Goal: Information Seeking & Learning: Check status

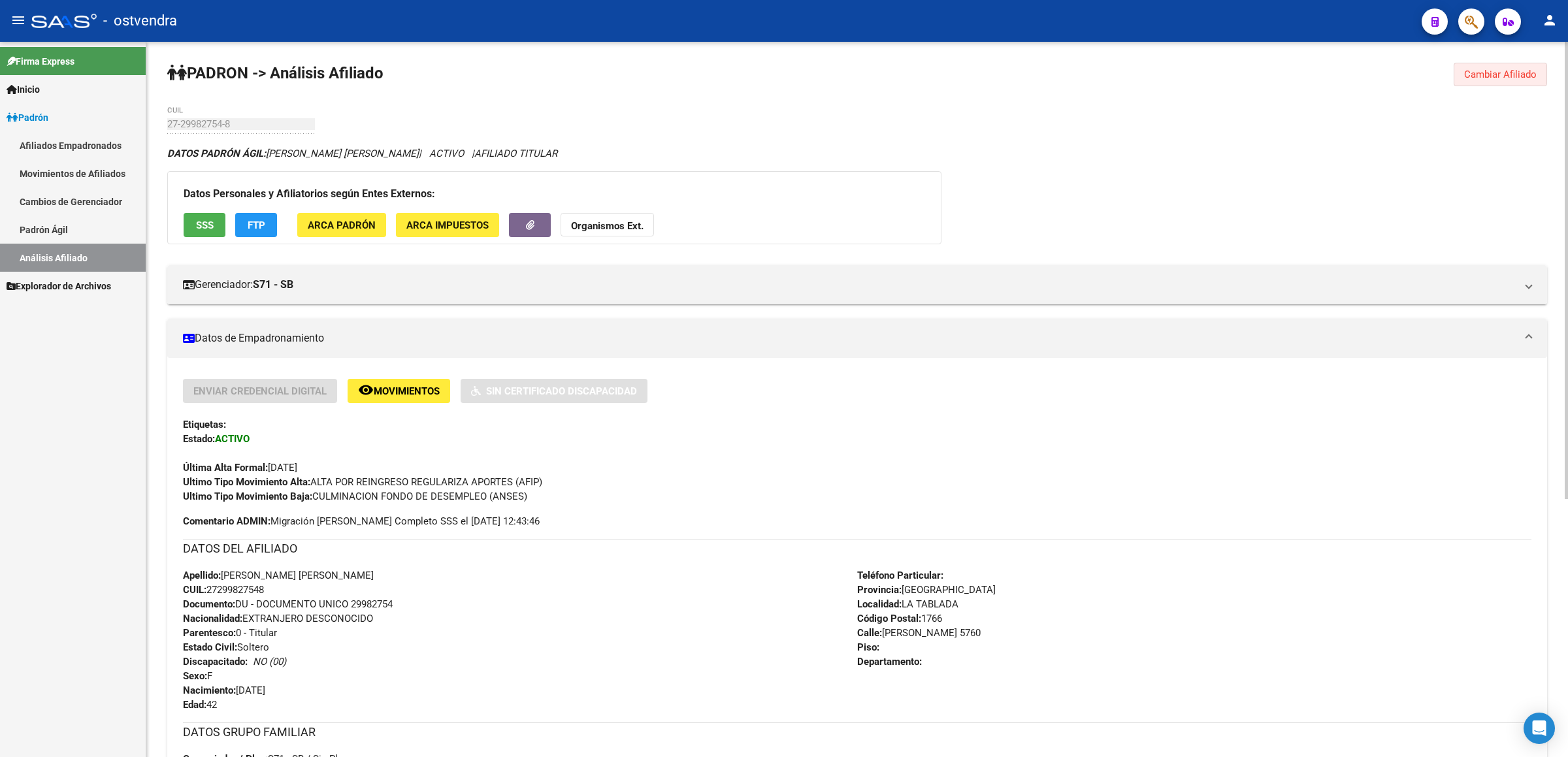
click at [1472, 74] on span "Cambiar Afiliado" at bounding box center [1500, 74] width 73 height 12
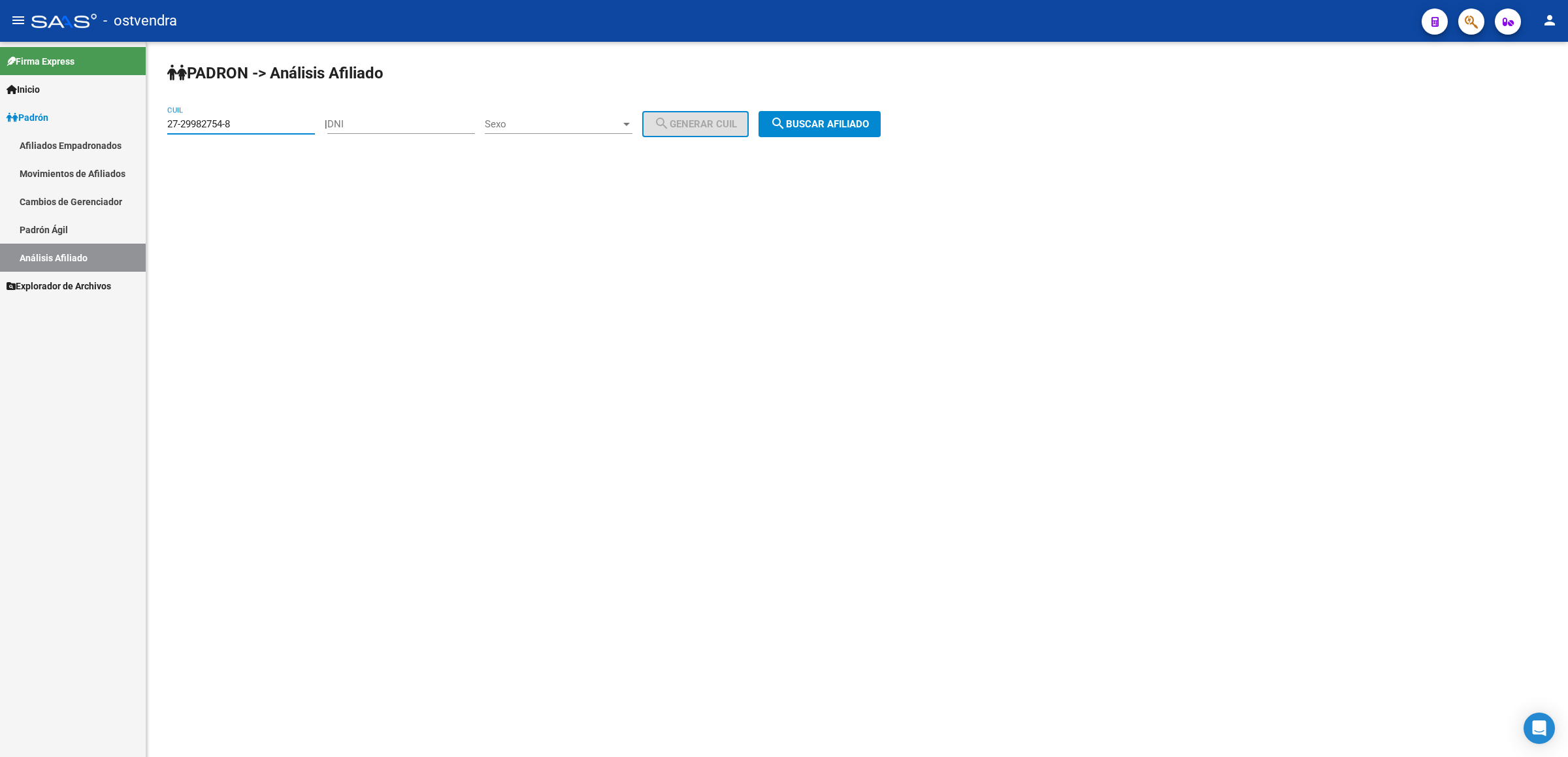
click at [248, 125] on input "27-29982754-8" at bounding box center [241, 123] width 147 height 12
drag, startPoint x: 248, startPoint y: 124, endPoint x: 0, endPoint y: 140, distance: 248.5
click at [0, 140] on mat-sidenav-container "Firma Express Inicio Instructivos Contacto OS [PERSON_NAME] Afiliados Empadrona…" at bounding box center [784, 399] width 1568 height 715
paste input "20-54512734-3"
type input "20-54512734-3"
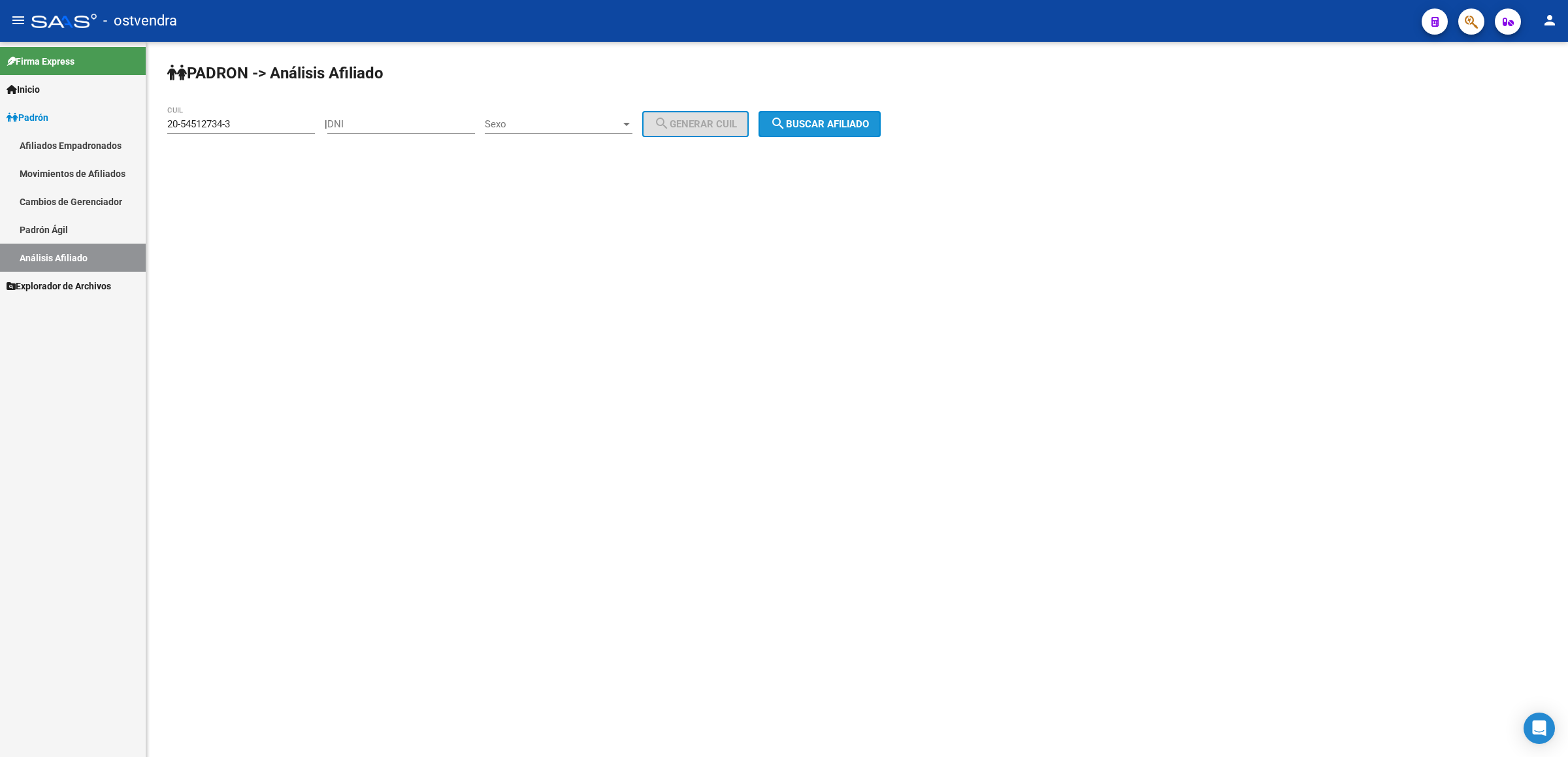
click at [819, 118] on span "search Buscar afiliado" at bounding box center [820, 123] width 99 height 12
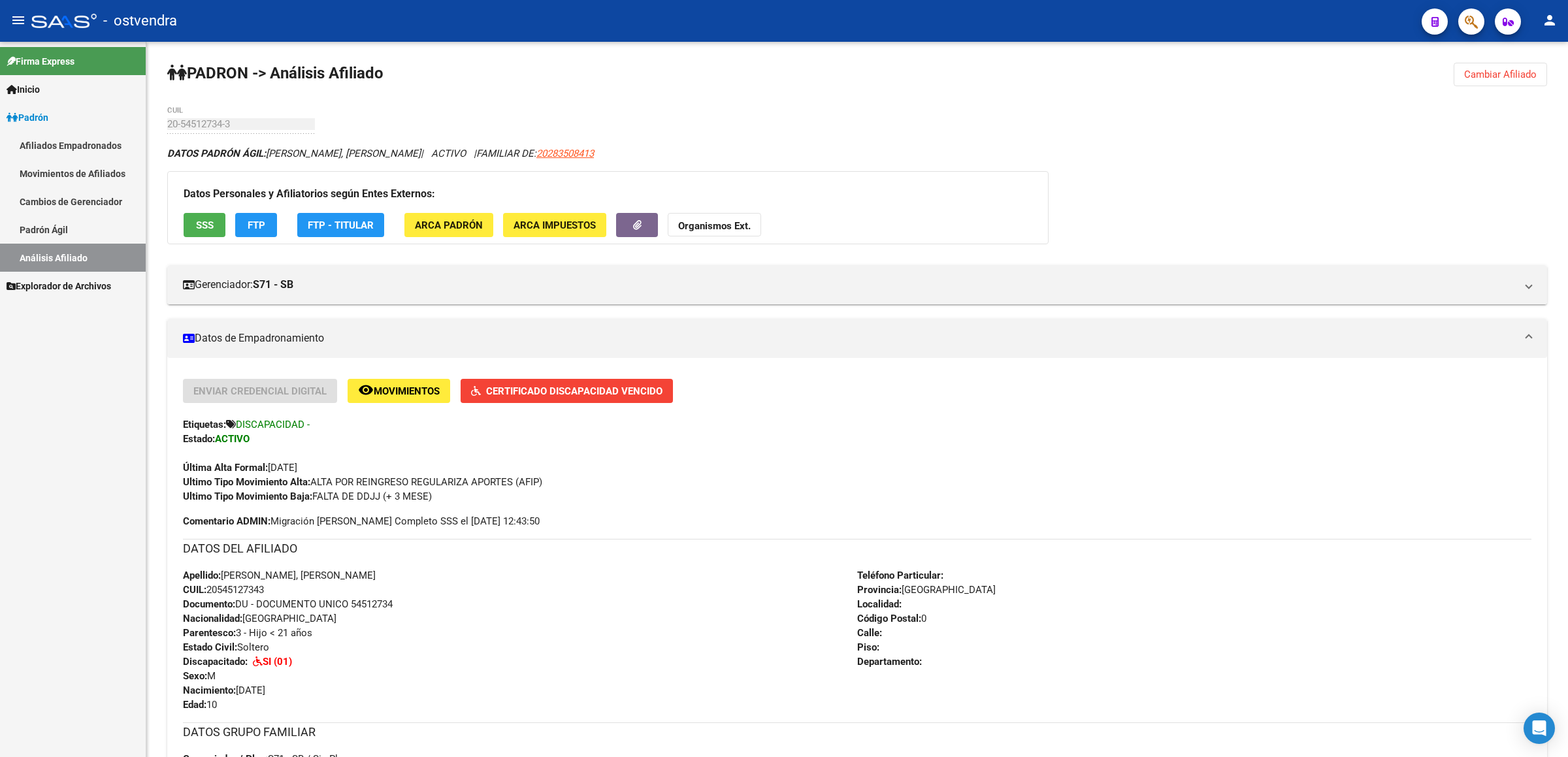
click at [63, 280] on span "Explorador de Archivos" at bounding box center [58, 286] width 104 height 15
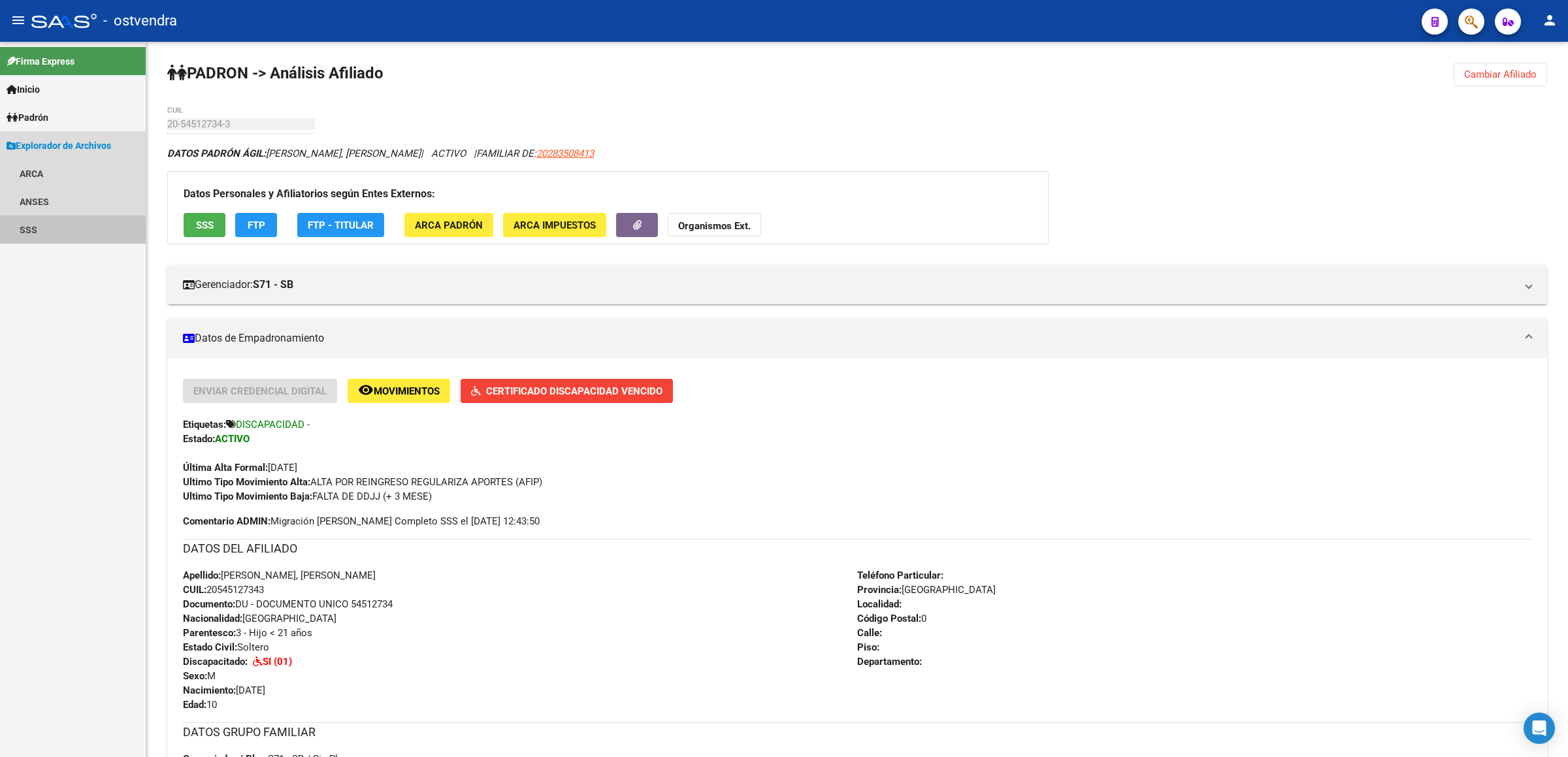
click at [41, 234] on link "SSS" at bounding box center [73, 229] width 146 height 28
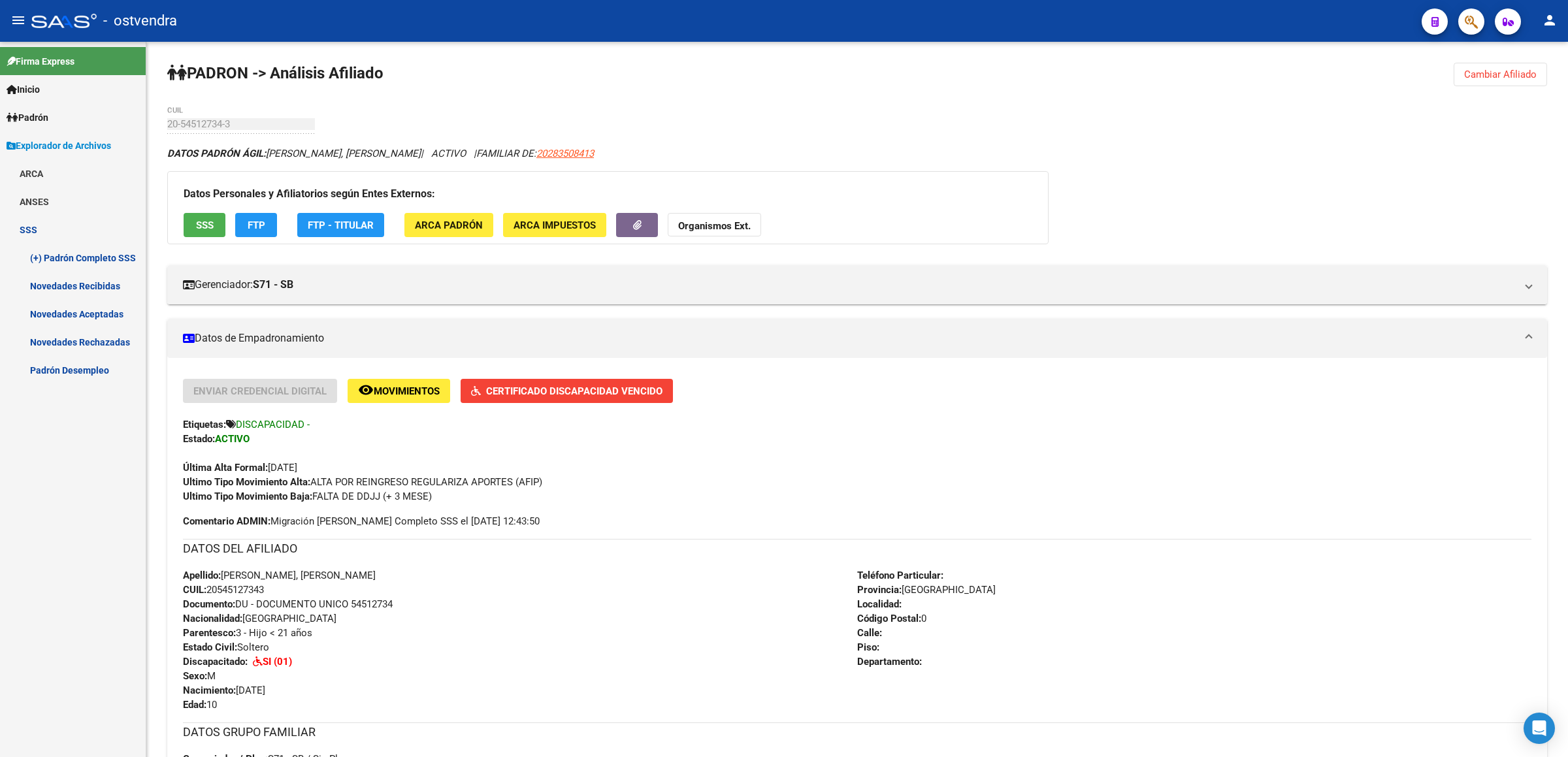
click at [77, 291] on link "Novedades Recibidas" at bounding box center [73, 286] width 146 height 28
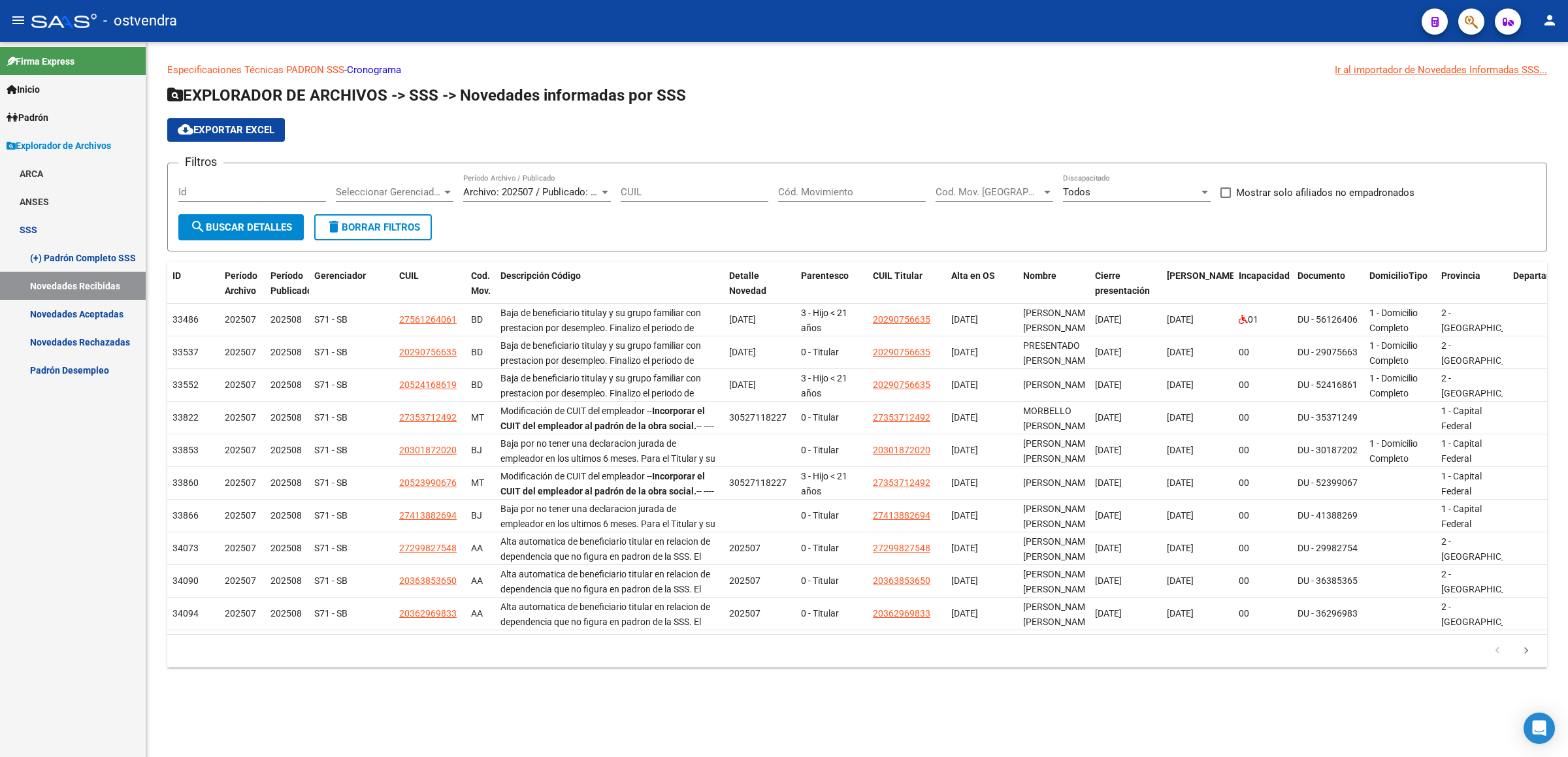
click at [422, 194] on span "Seleccionar Gerenciador" at bounding box center [388, 191] width 106 height 12
click at [381, 251] on span "S71 - SB" at bounding box center [411, 252] width 152 height 29
paste input "20-54512734-3"
type input "20-54512734-3"
click at [1021, 184] on div "Cod. Mov. Categoria Cod. Mov. [GEOGRAPHIC_DATA]" at bounding box center [994, 188] width 117 height 28
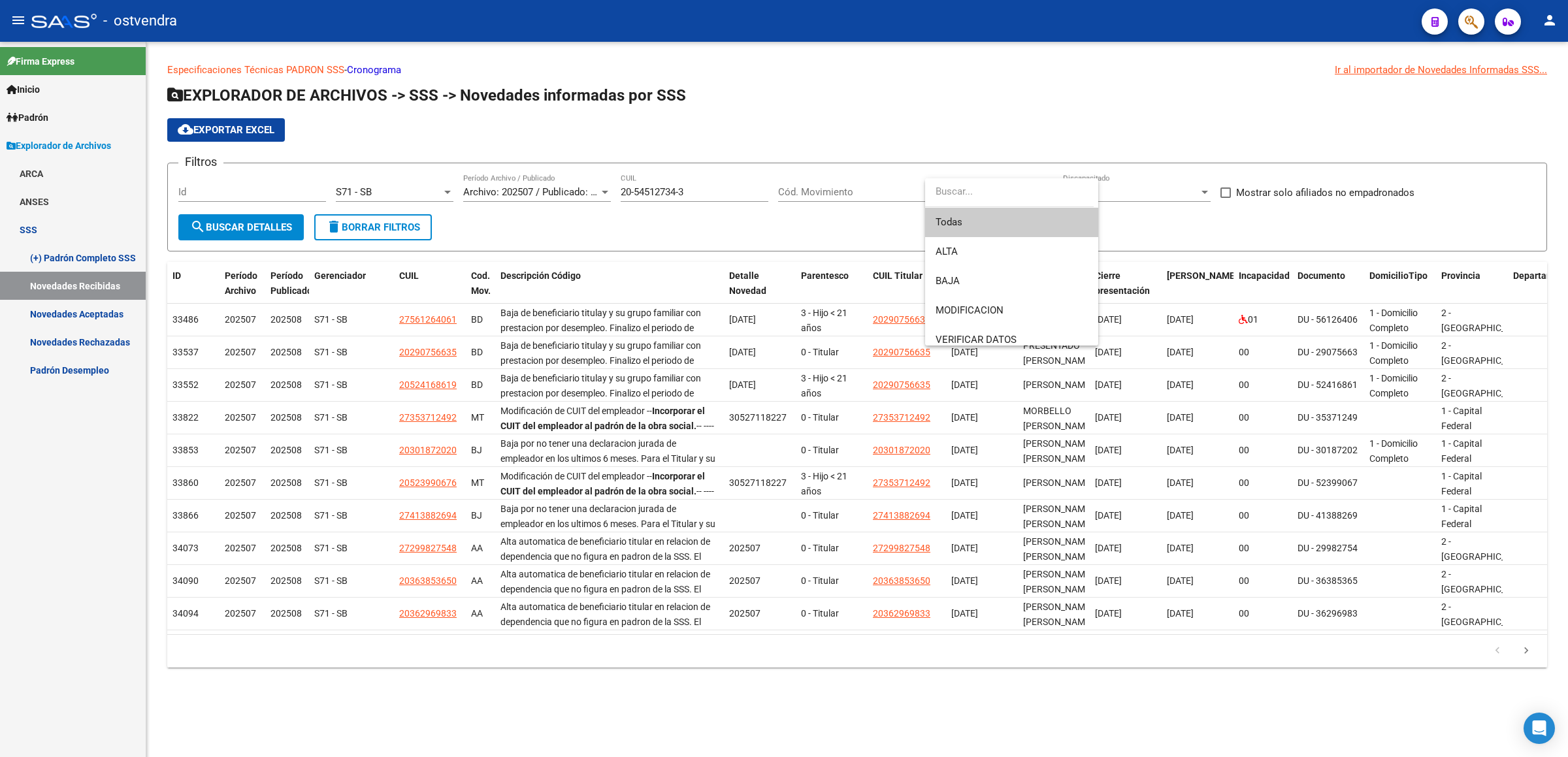
click at [1207, 219] on div at bounding box center [784, 378] width 1568 height 757
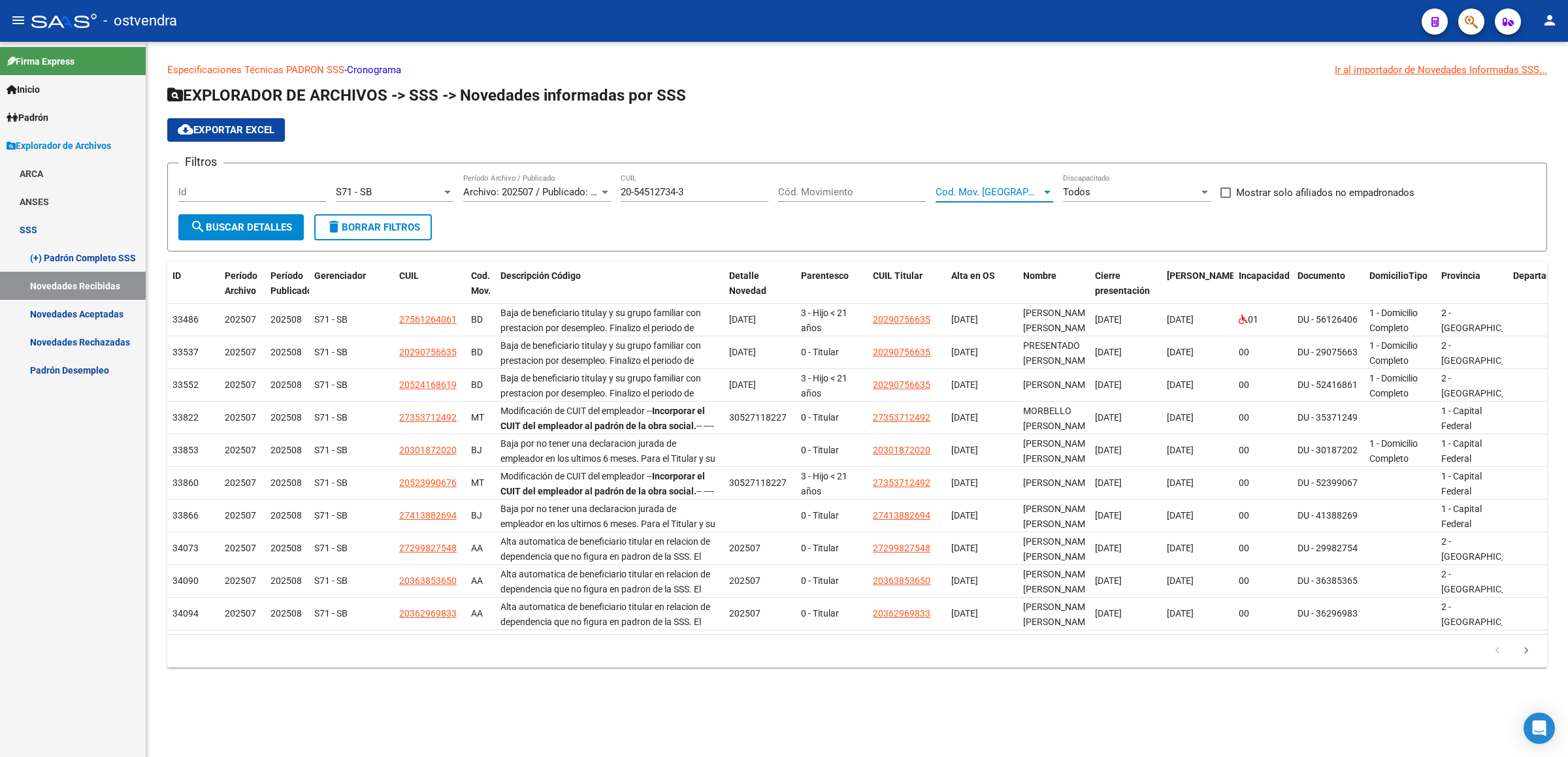
click at [1035, 193] on span "Cod. Mov. [GEOGRAPHIC_DATA]" at bounding box center [988, 191] width 106 height 12
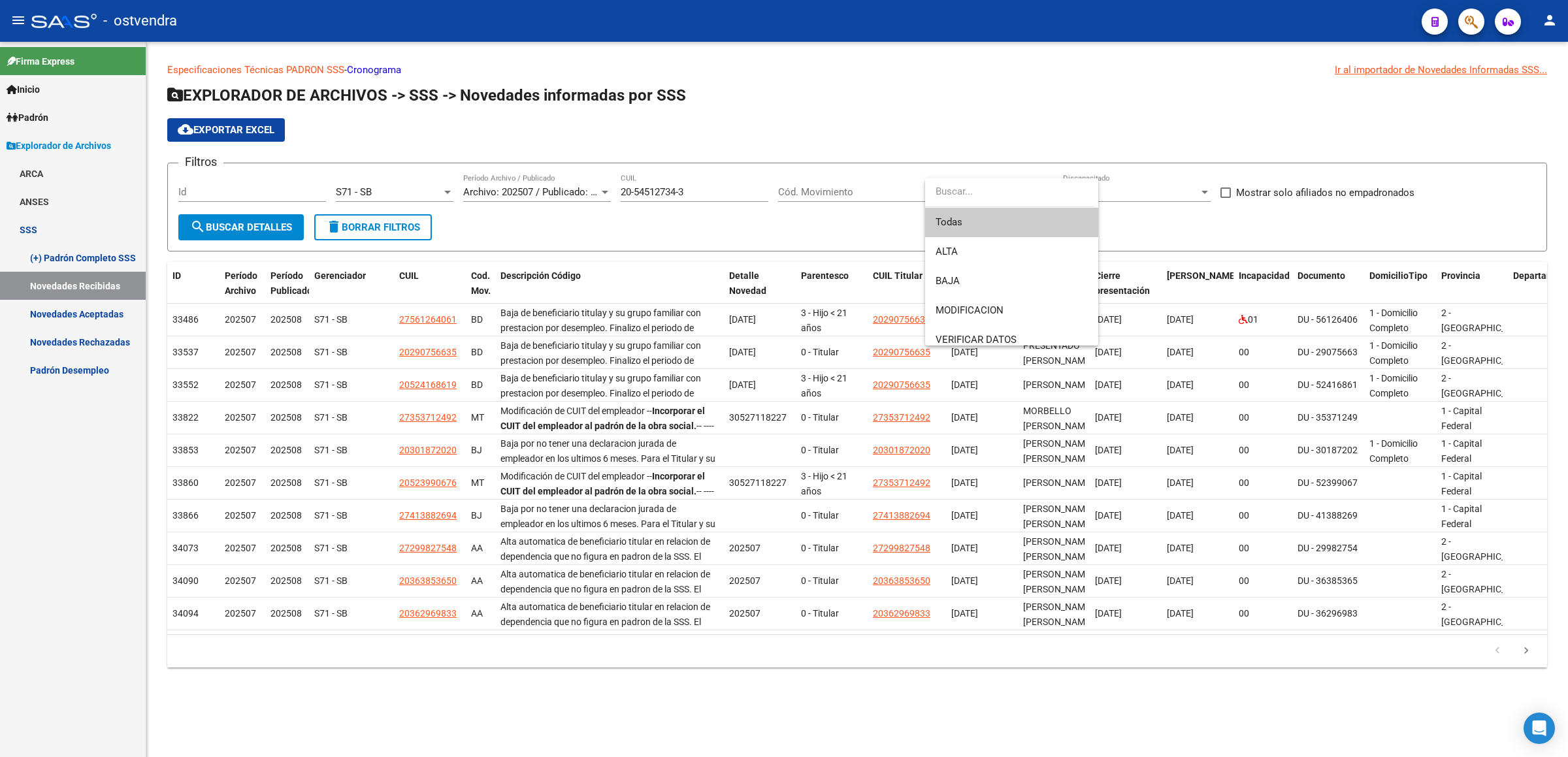
click at [976, 223] on span "Todas" at bounding box center [1011, 222] width 152 height 29
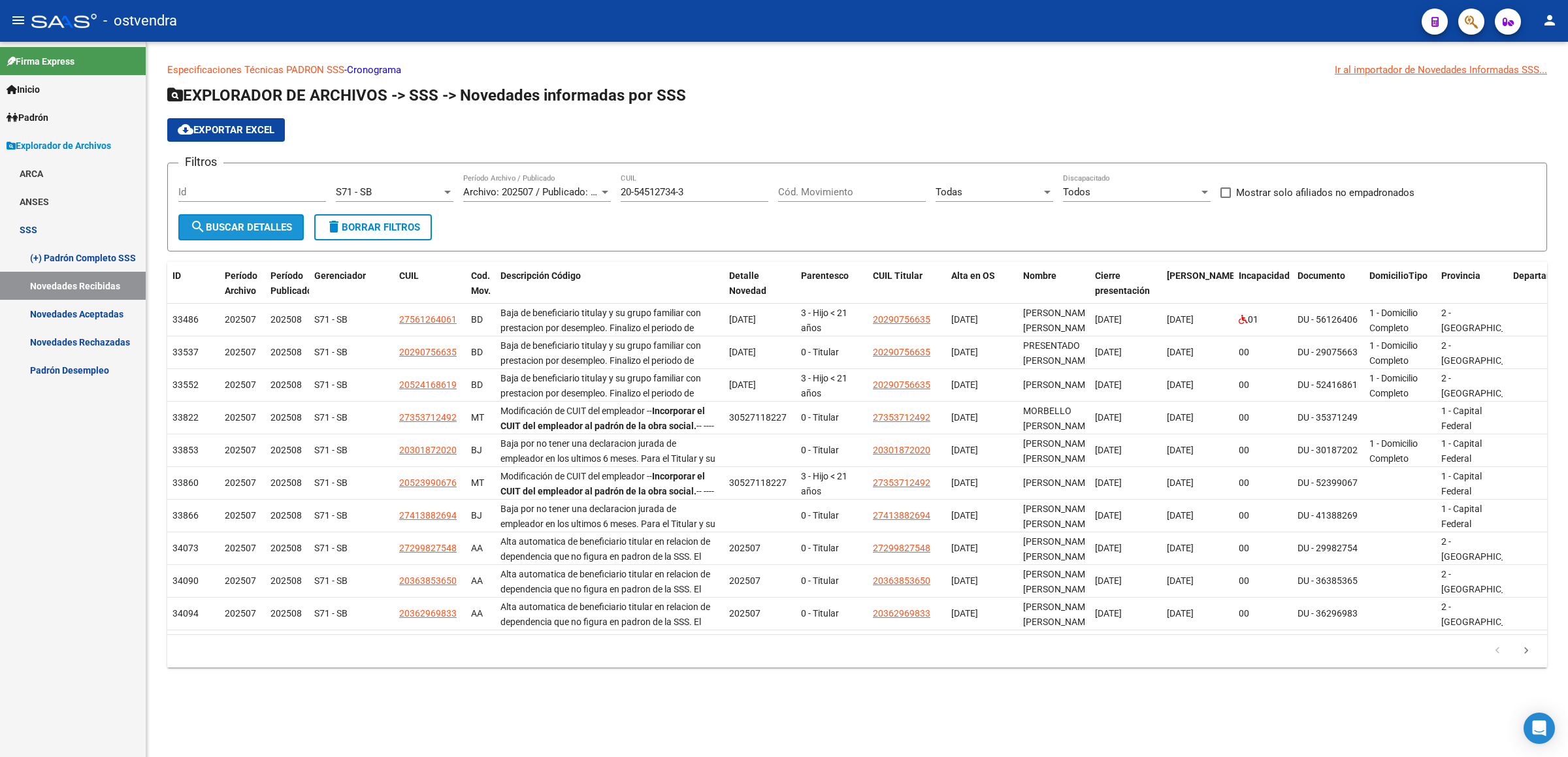
click at [251, 218] on button "search Buscar Detalles" at bounding box center [241, 228] width 125 height 26
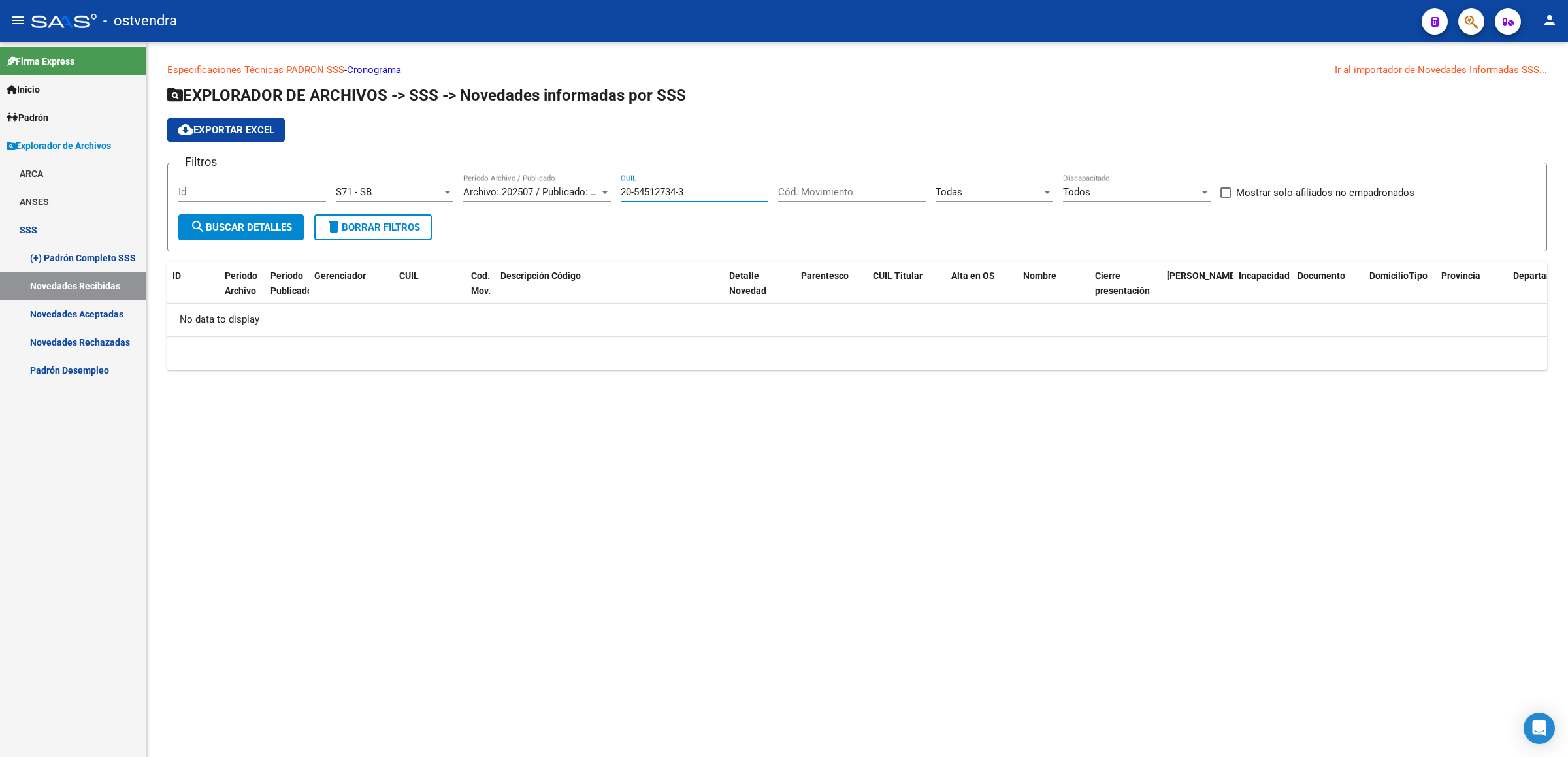
drag, startPoint x: 704, startPoint y: 187, endPoint x: 565, endPoint y: 189, distance: 139.0
click at [565, 189] on div "Filtros Id S71 - SB Seleccionar Gerenciador Archivo: 202507 / Publicado: 202508…" at bounding box center [857, 194] width 1357 height 40
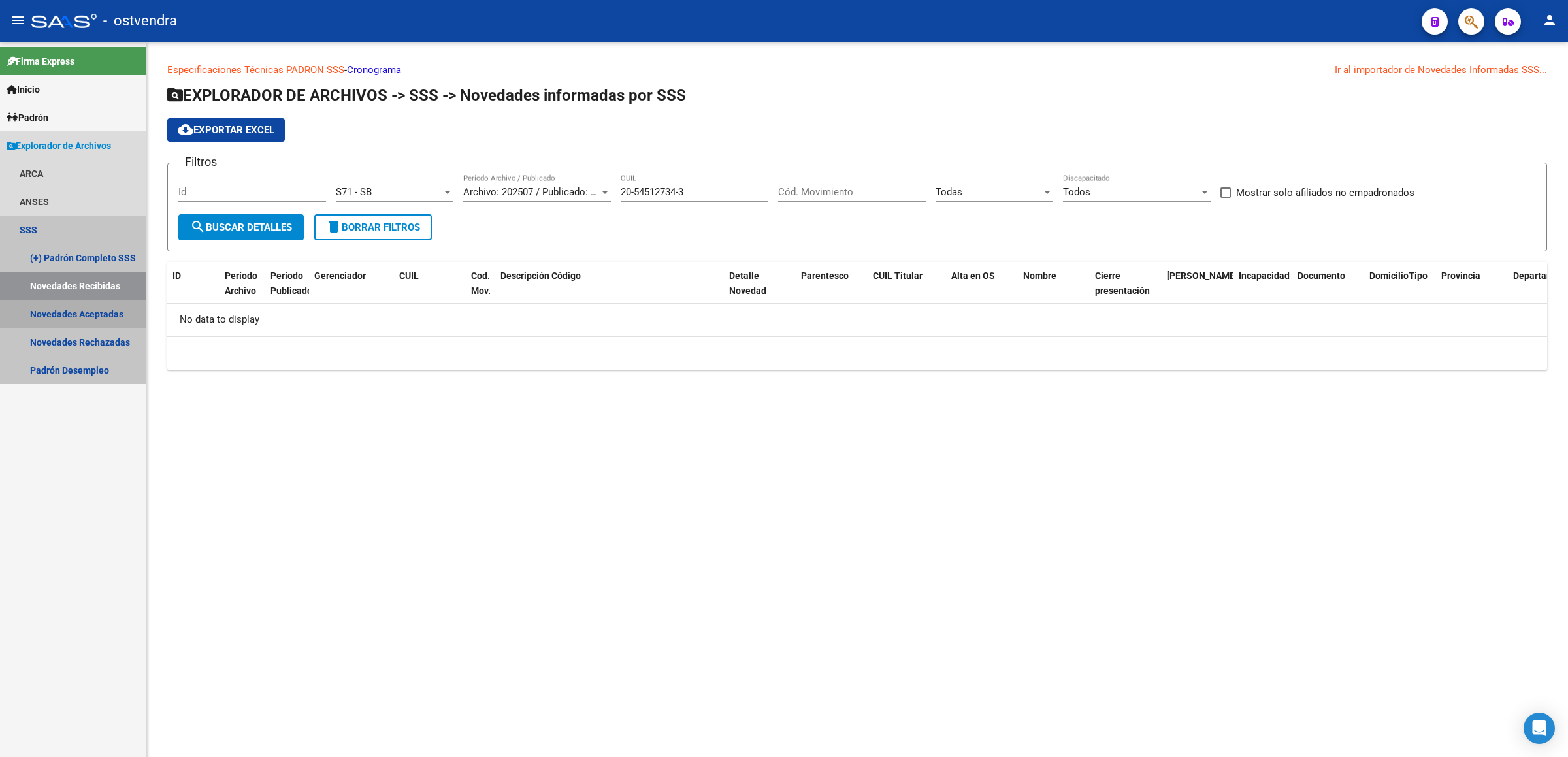
click at [93, 314] on link "Novedades Aceptadas" at bounding box center [73, 313] width 146 height 28
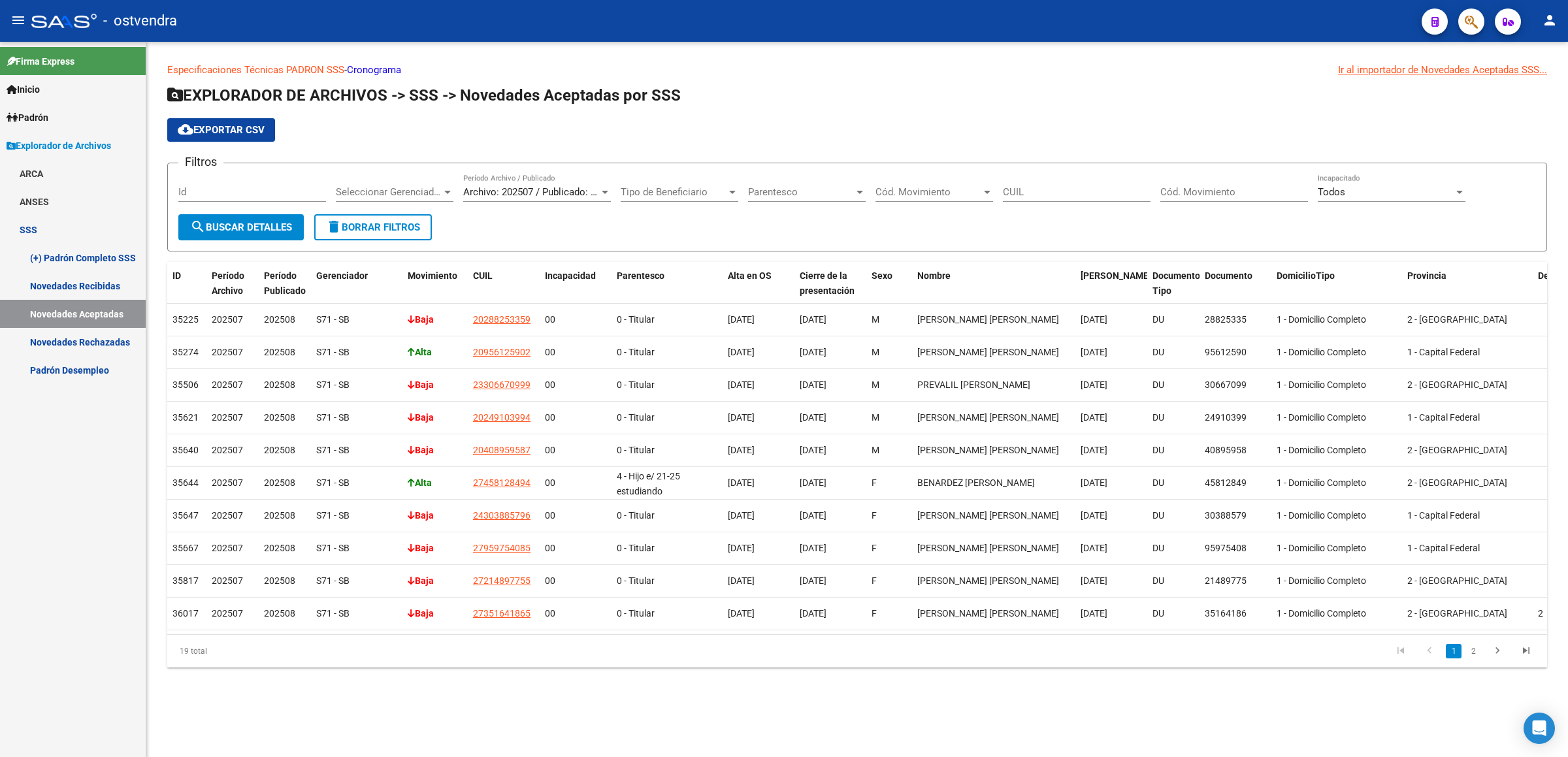
click at [1039, 188] on input "CUIL" at bounding box center [1076, 191] width 147 height 12
paste input "20-54512734-3"
type input "20-54512734-3"
click at [967, 194] on span "Cód. Movimiento" at bounding box center [928, 191] width 106 height 12
click at [922, 227] on span "Todos" at bounding box center [951, 222] width 152 height 29
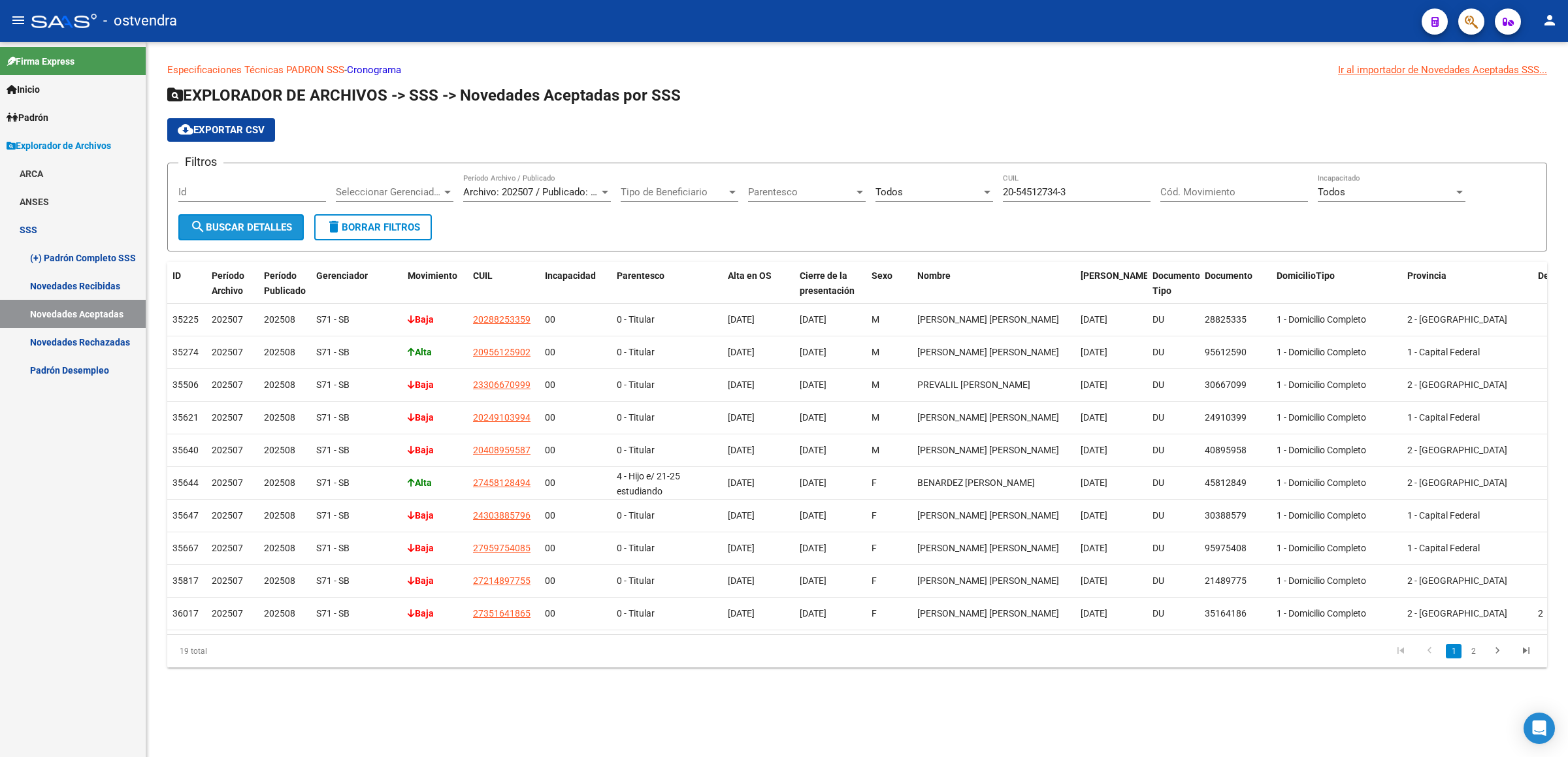
click at [235, 225] on span "search Buscar Detalles" at bounding box center [241, 227] width 102 height 12
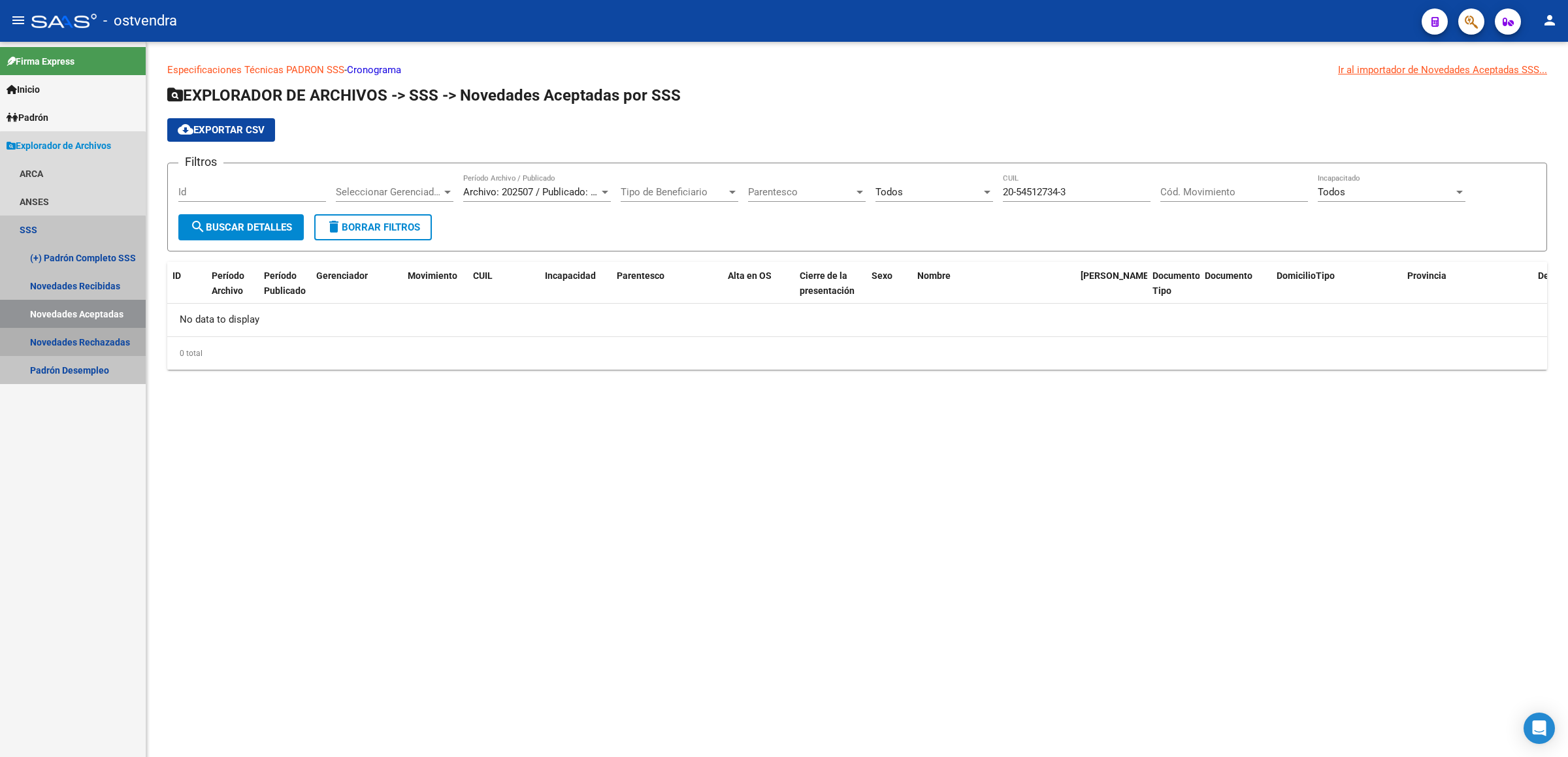
click at [73, 345] on link "Novedades Rechazadas" at bounding box center [73, 342] width 146 height 28
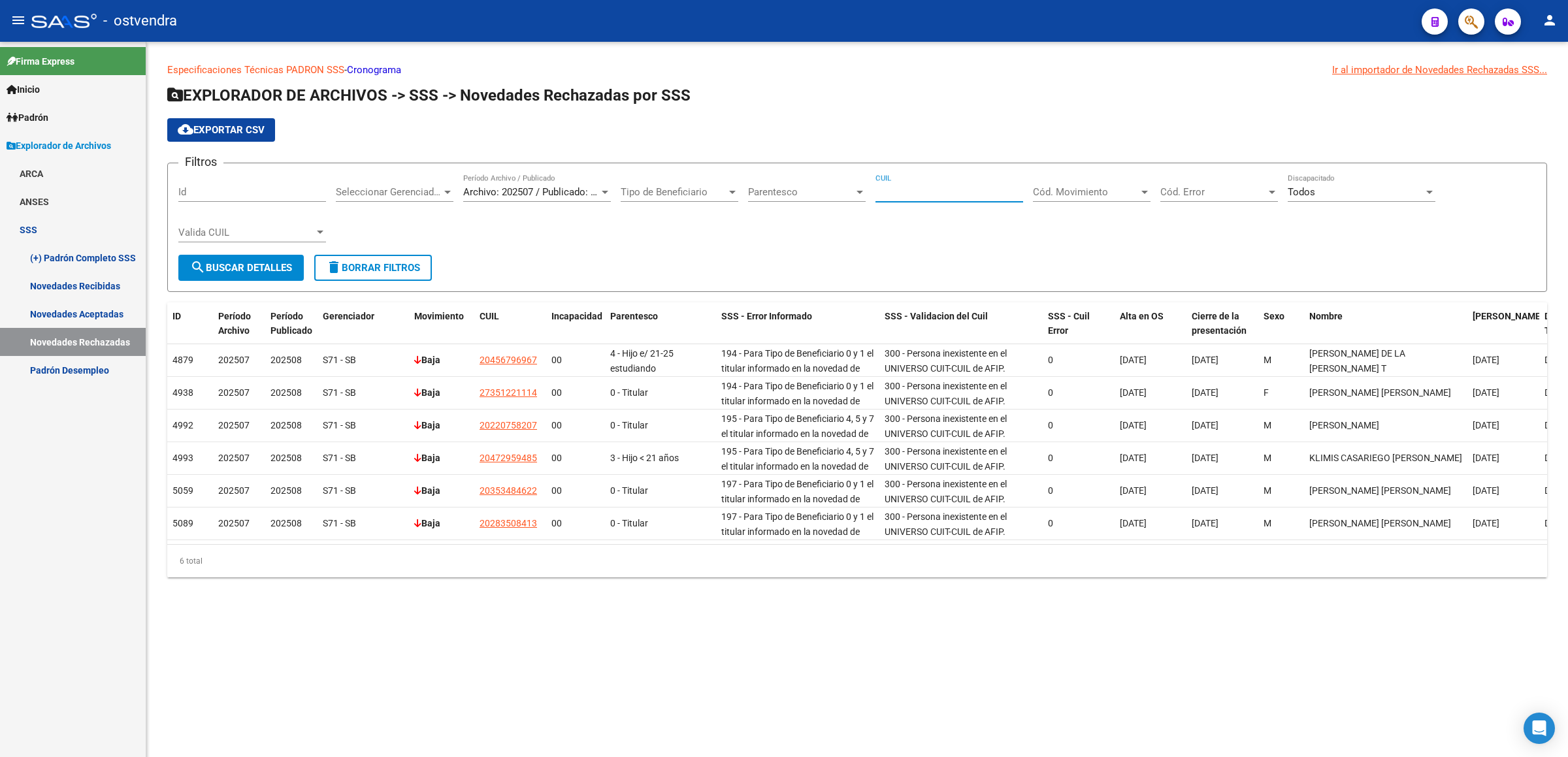
click at [892, 196] on input "CUIL" at bounding box center [949, 191] width 147 height 12
paste input "20-54512734-3"
type input "20-54512734-3"
click at [408, 184] on div "Seleccionar Gerenciador Seleccionar Gerenciador" at bounding box center [395, 188] width 117 height 28
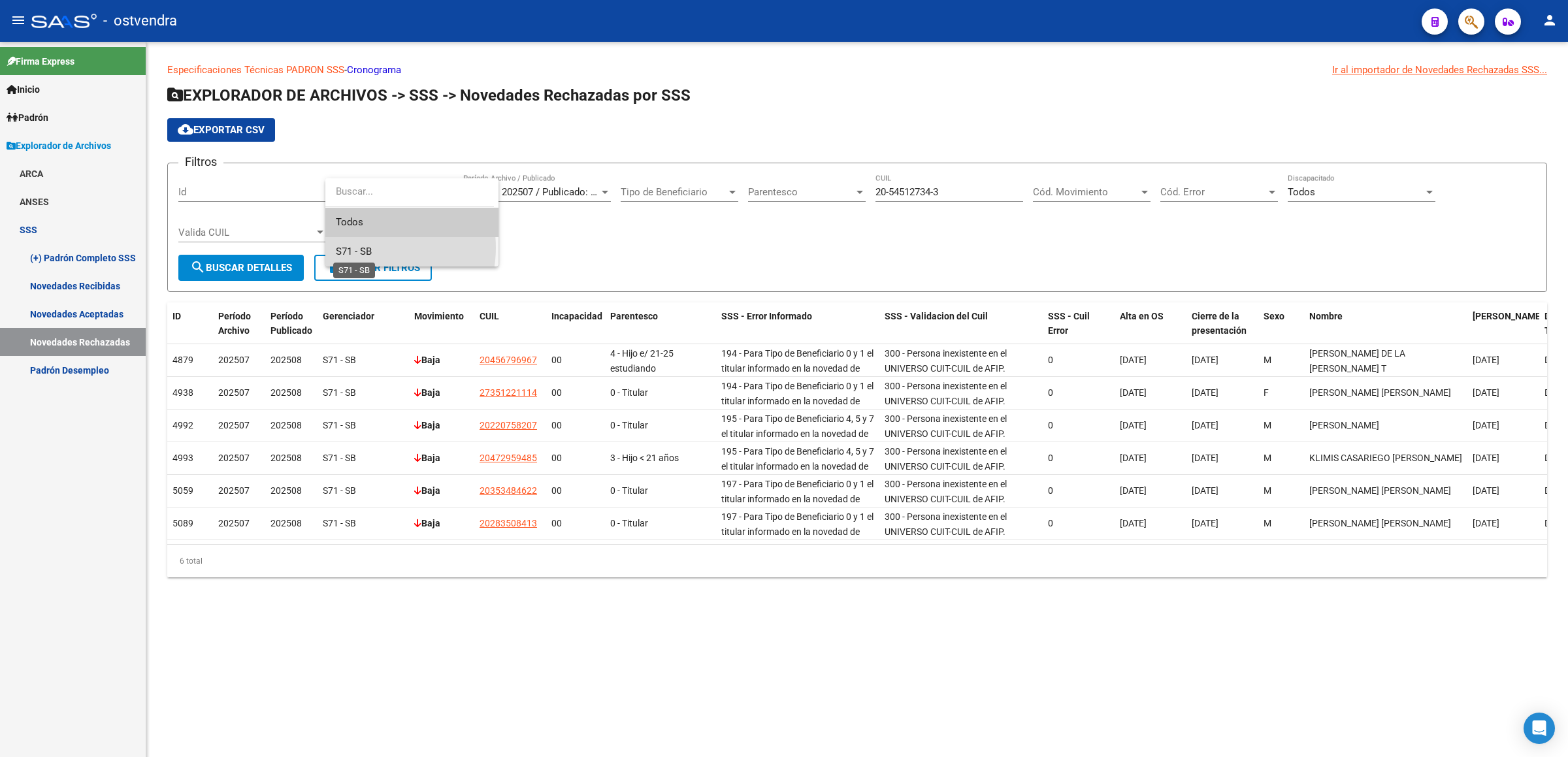
click at [372, 248] on span "S71 - SB" at bounding box center [354, 251] width 36 height 12
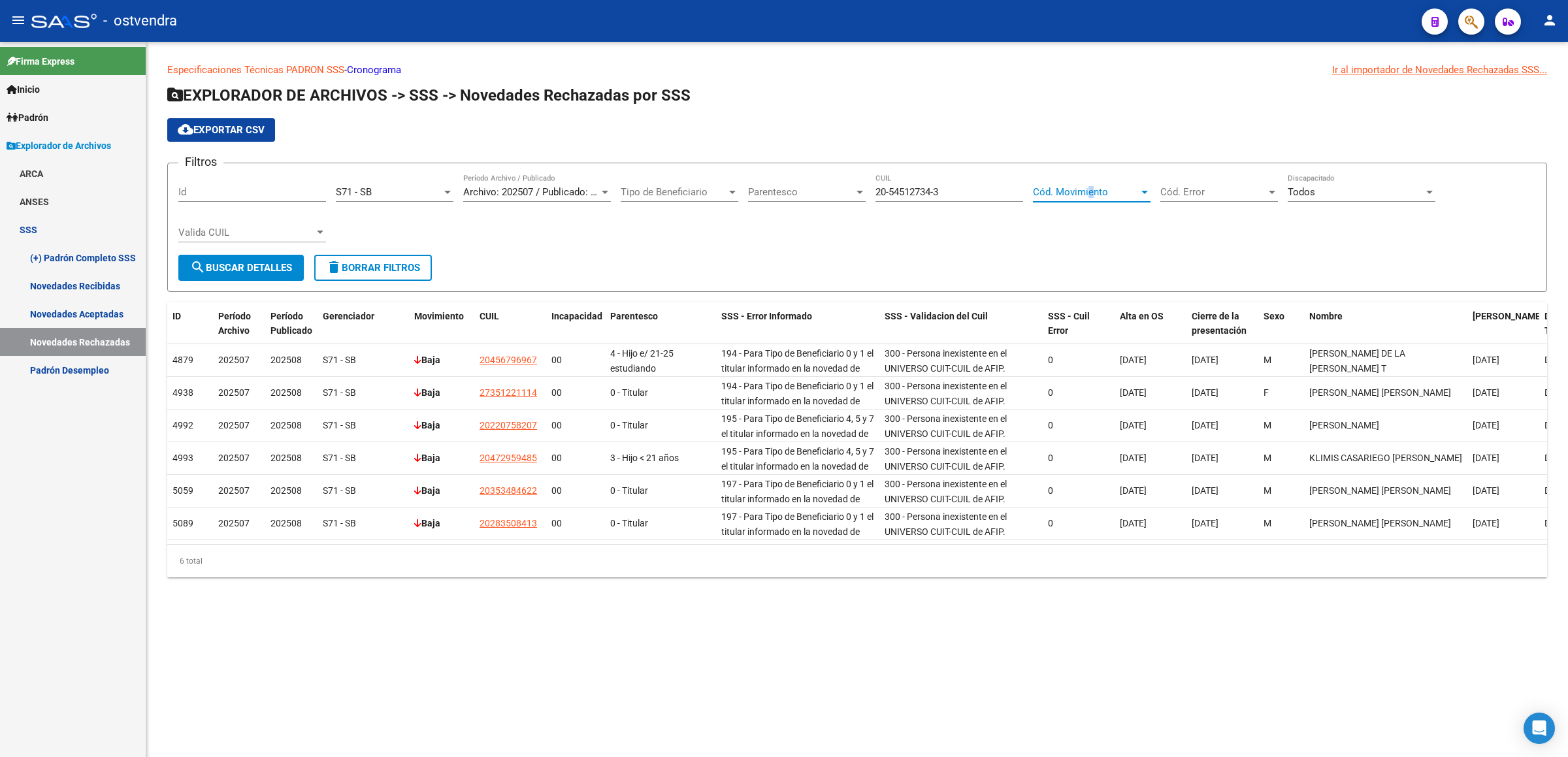
click at [1090, 190] on span "Cód. Movimiento" at bounding box center [1085, 191] width 106 height 12
click at [1065, 216] on span "Todos" at bounding box center [1109, 222] width 152 height 29
click at [202, 266] on mat-icon "search" at bounding box center [198, 267] width 15 height 15
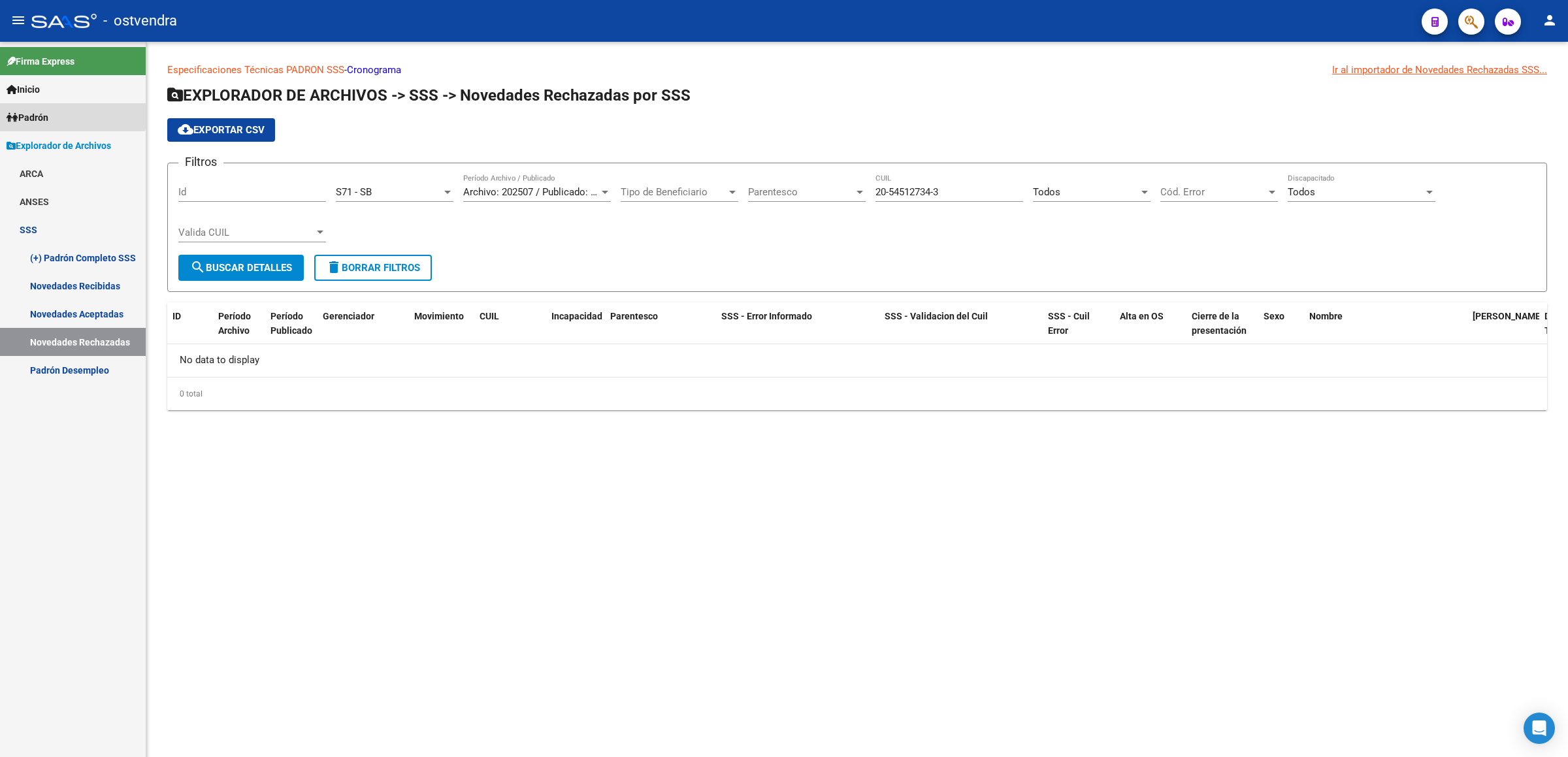
click at [45, 110] on link "Padrón" at bounding box center [73, 117] width 146 height 28
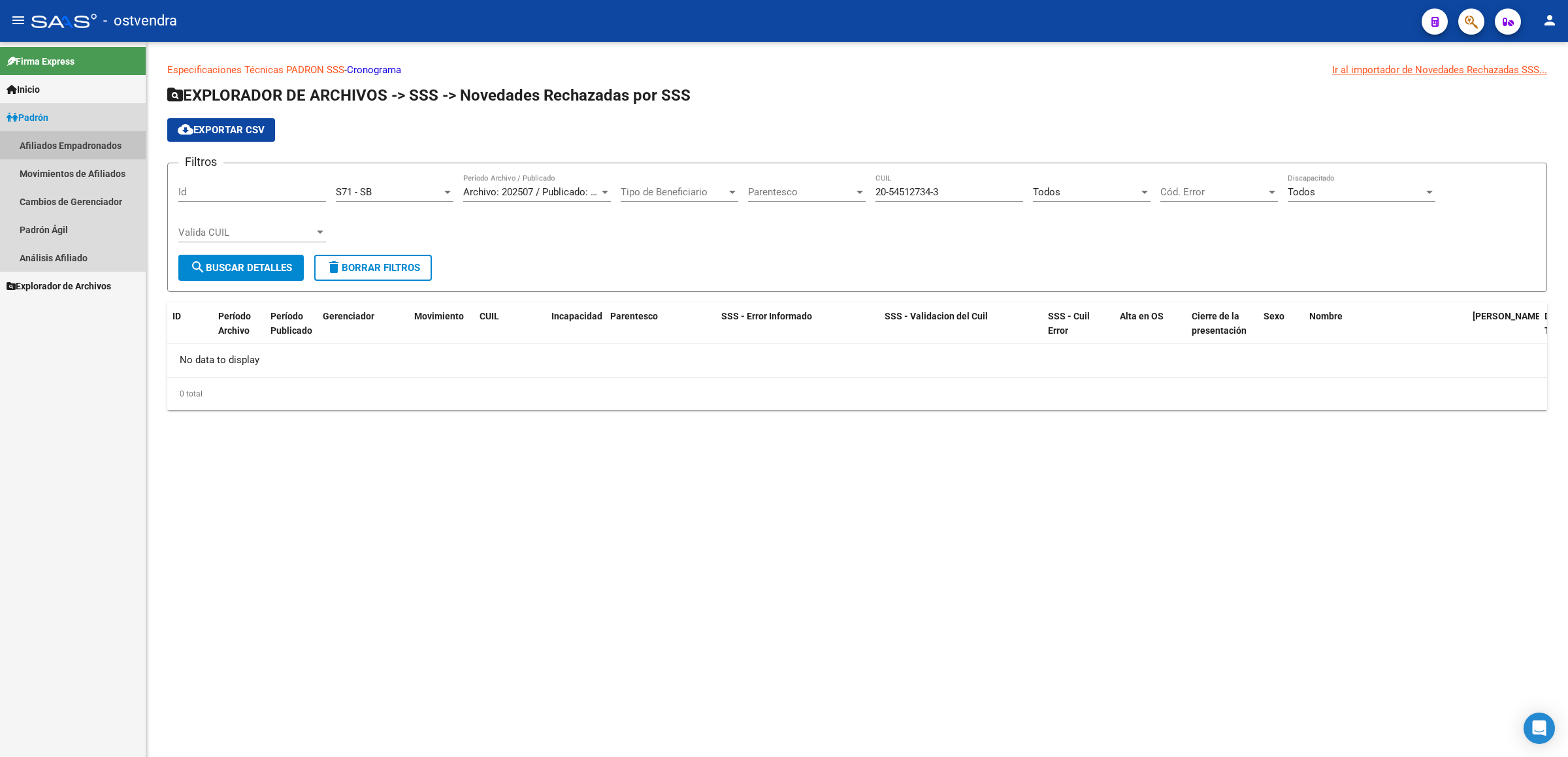
click at [39, 138] on link "Afiliados Empadronados" at bounding box center [73, 145] width 146 height 28
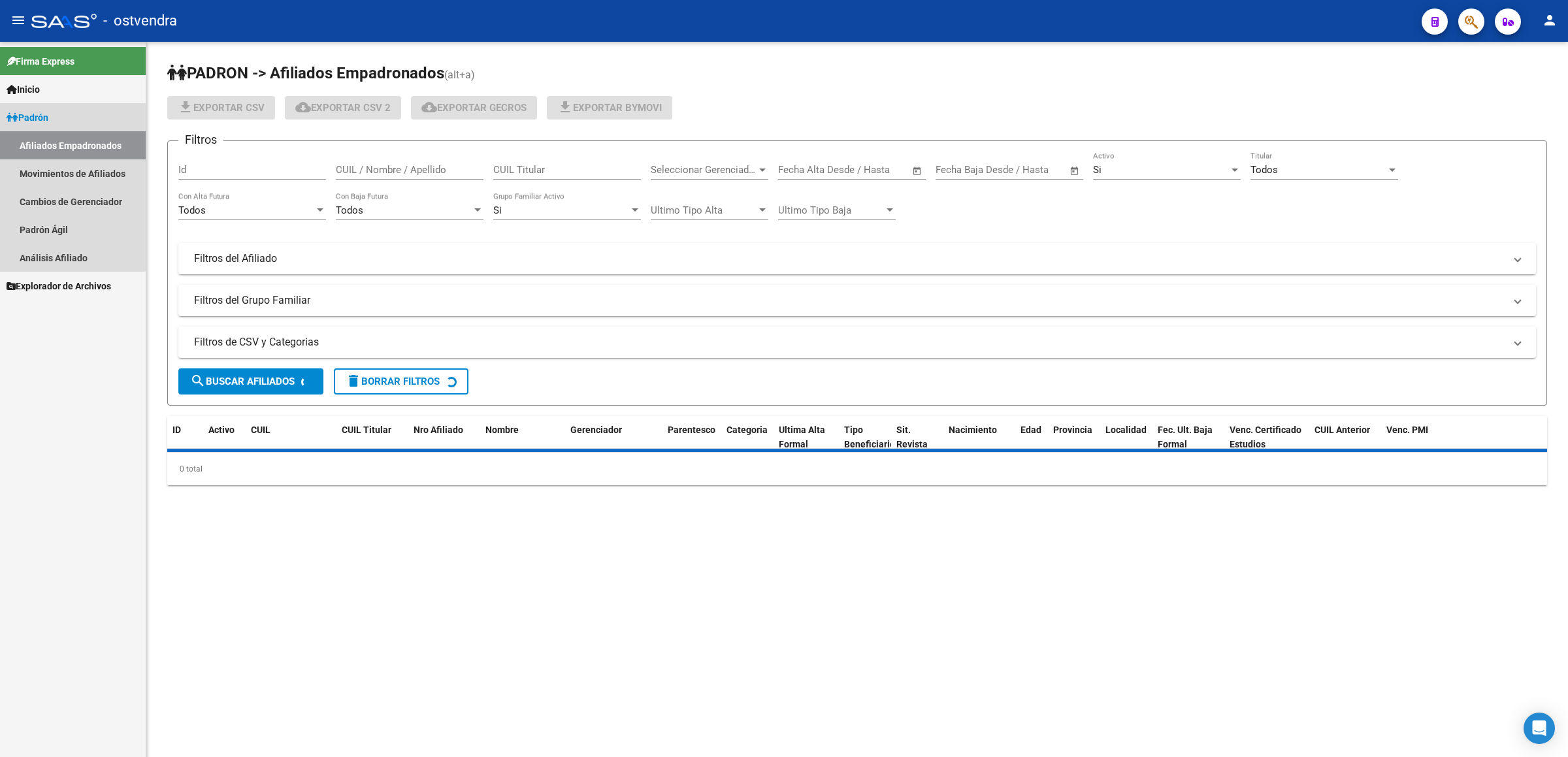
drag, startPoint x: 33, startPoint y: 110, endPoint x: 40, endPoint y: 108, distance: 7.3
click at [34, 108] on link "Padrón" at bounding box center [73, 117] width 146 height 28
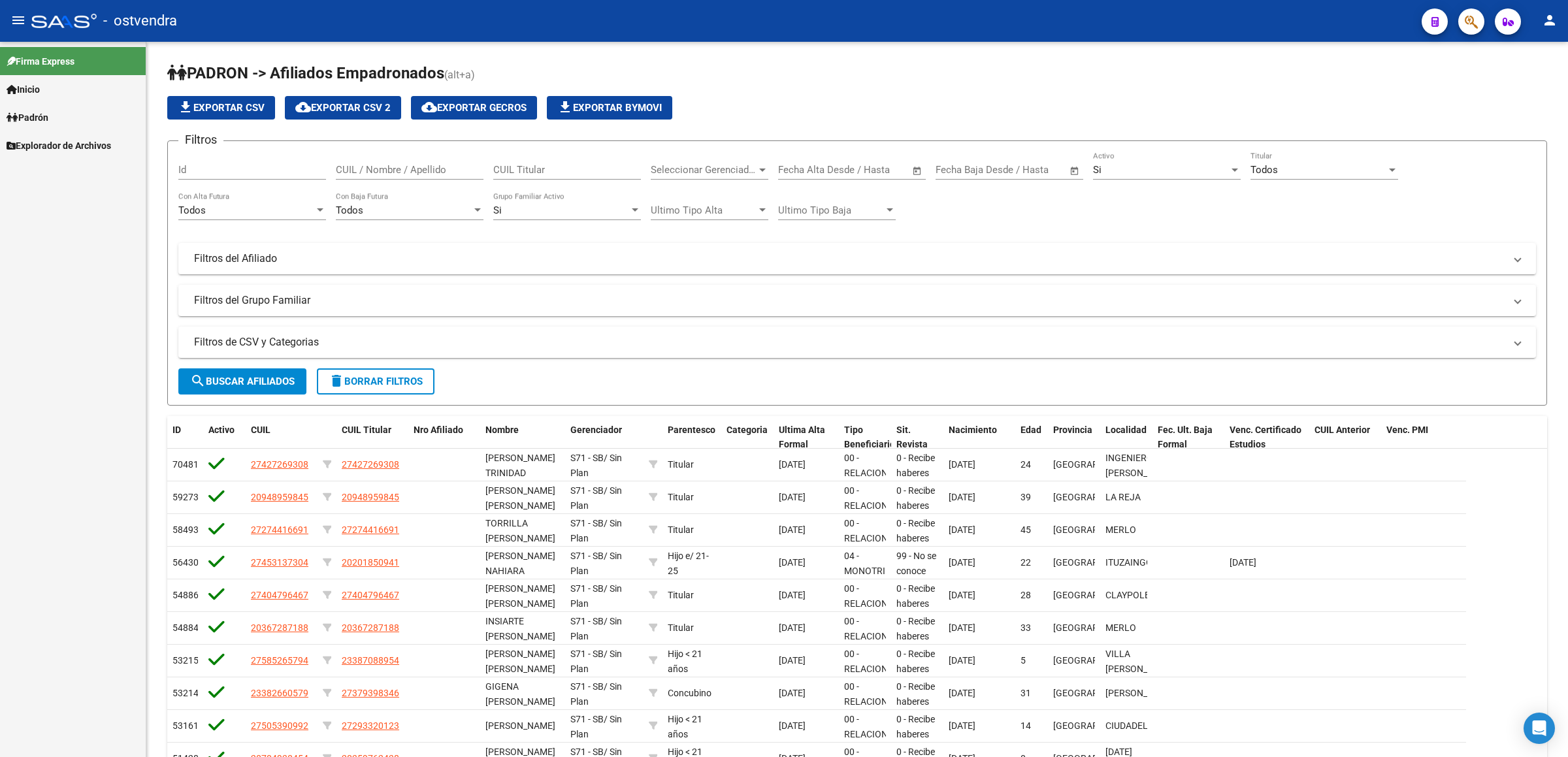
click at [26, 120] on span "Padrón" at bounding box center [27, 117] width 42 height 15
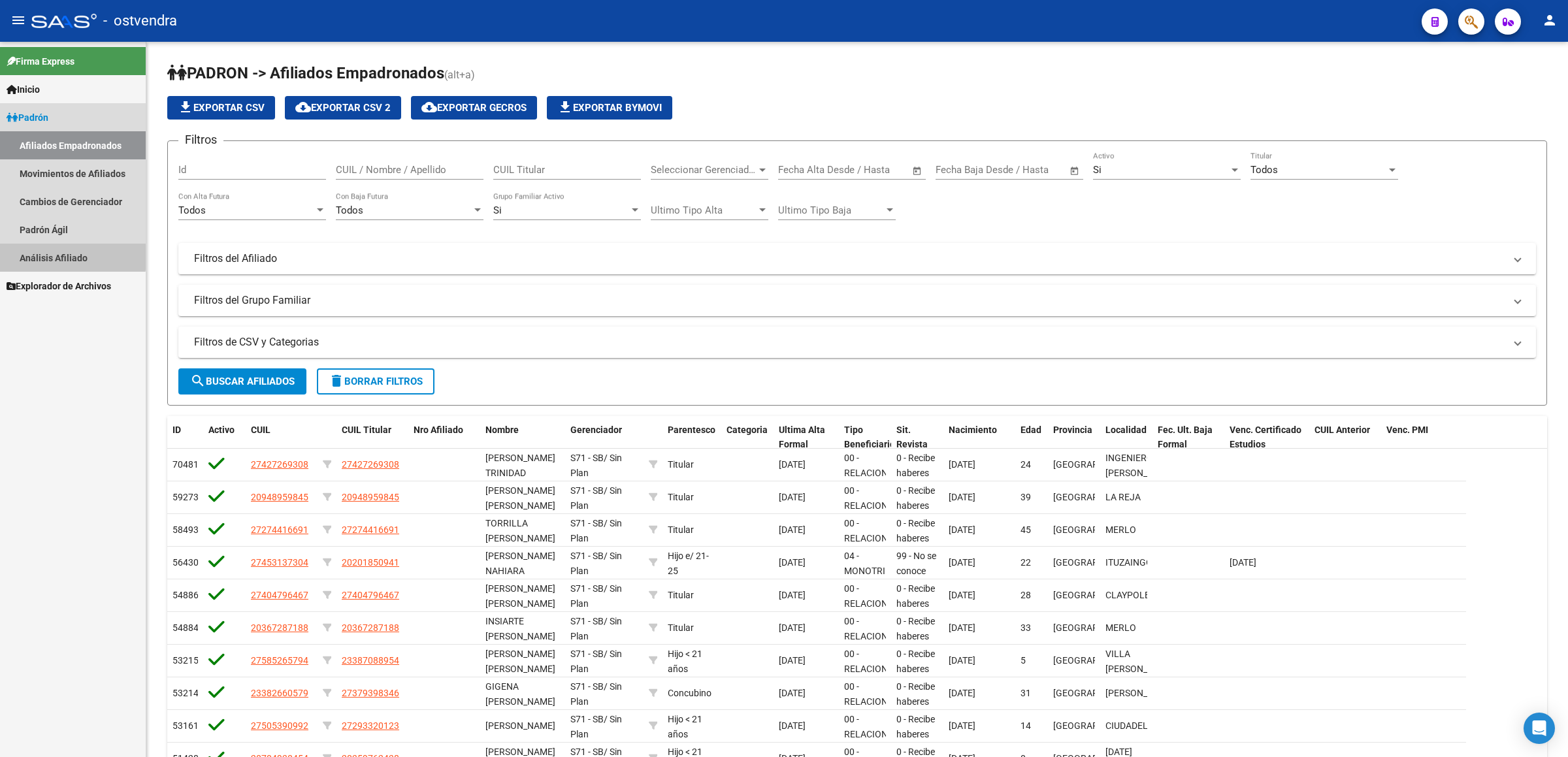
click at [69, 255] on link "Análisis Afiliado" at bounding box center [73, 258] width 146 height 28
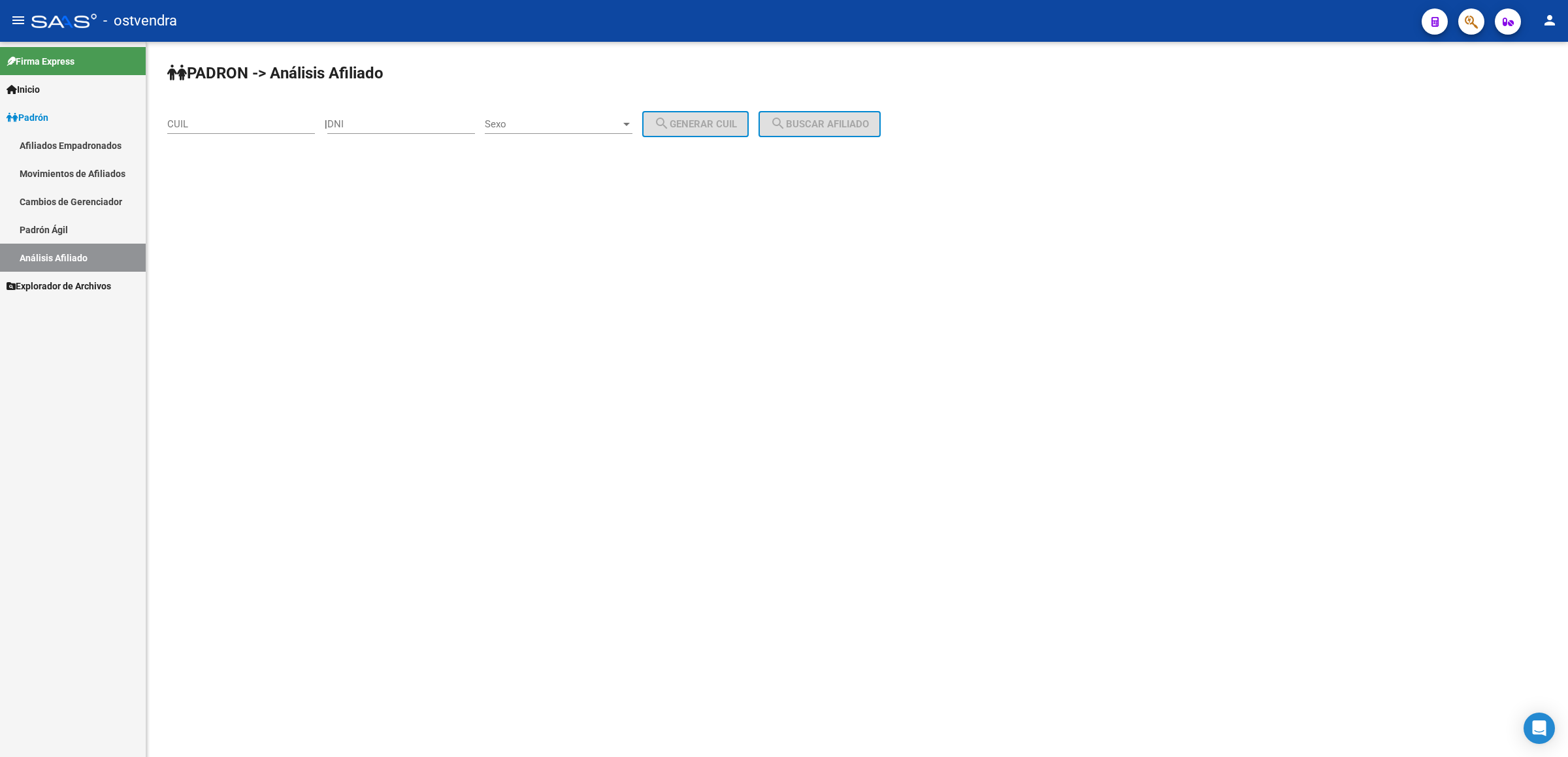
drag, startPoint x: 178, startPoint y: 136, endPoint x: 182, endPoint y: 123, distance: 13.6
click at [178, 136] on div "CUIL" at bounding box center [241, 126] width 147 height 40
click at [185, 113] on div "CUIL" at bounding box center [241, 120] width 147 height 28
paste input "20-54512734-3"
type input "20-54512734-3"
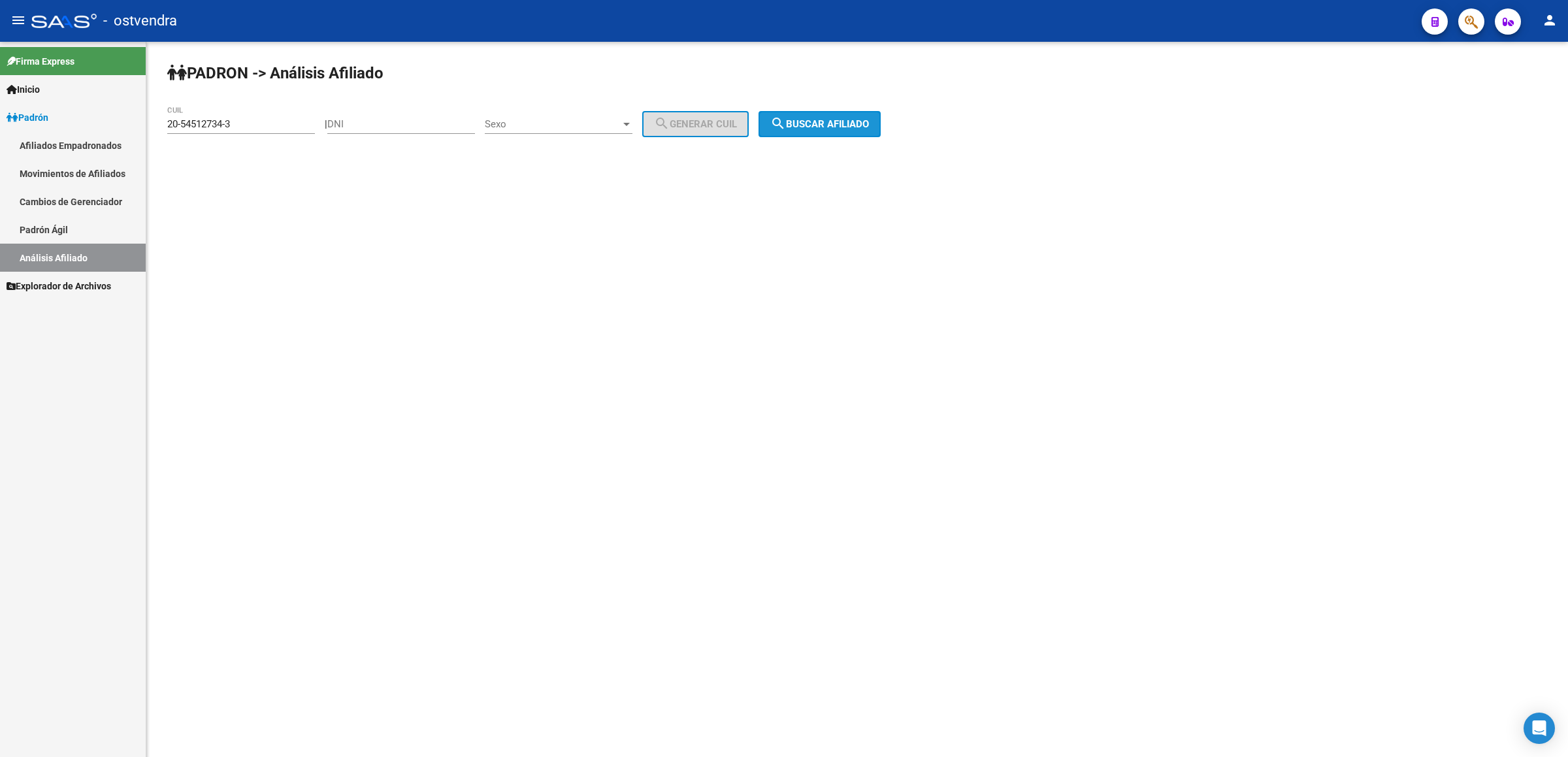
click at [812, 113] on button "search Buscar afiliado" at bounding box center [819, 124] width 122 height 26
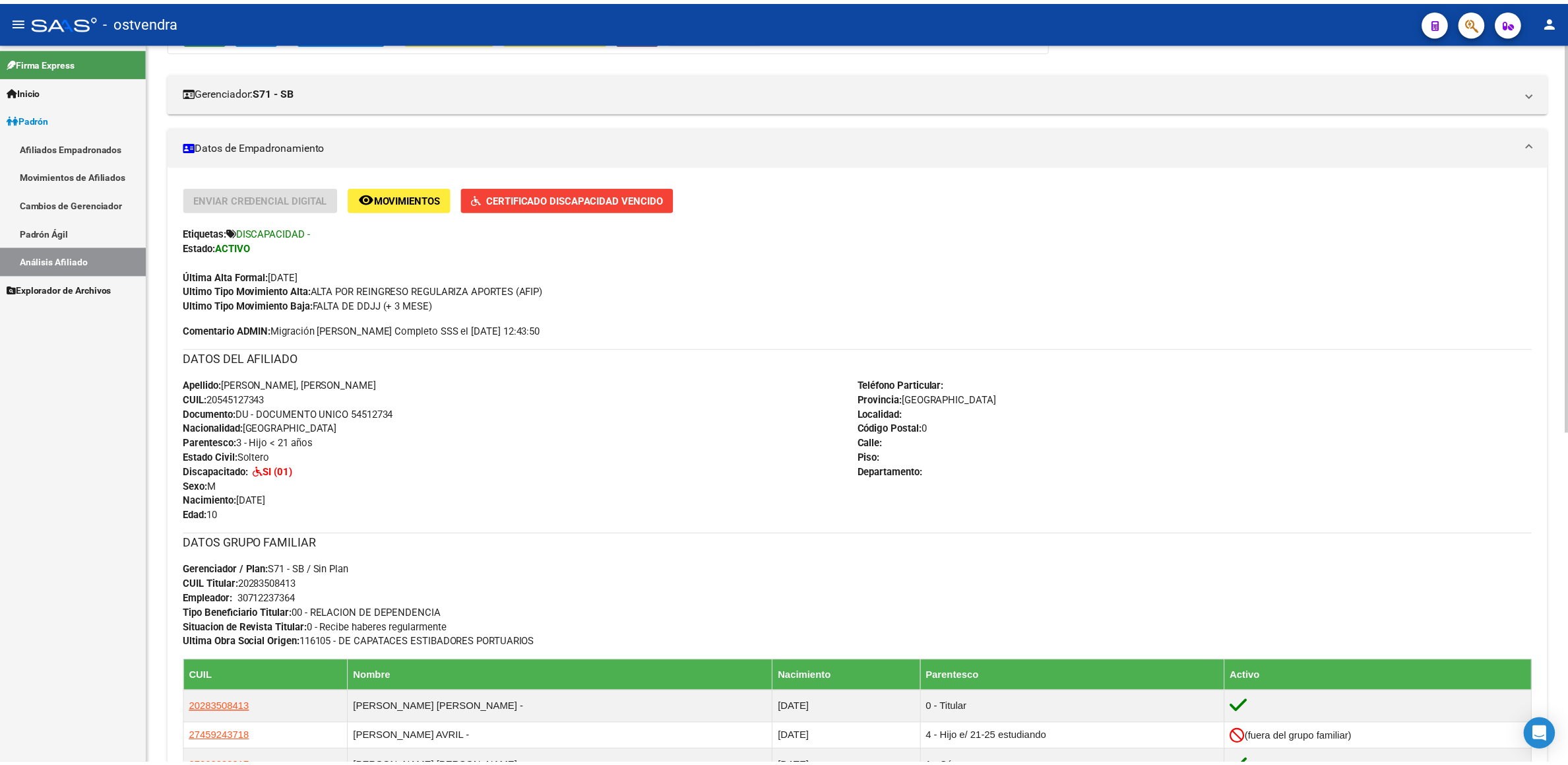
scroll to position [396, 0]
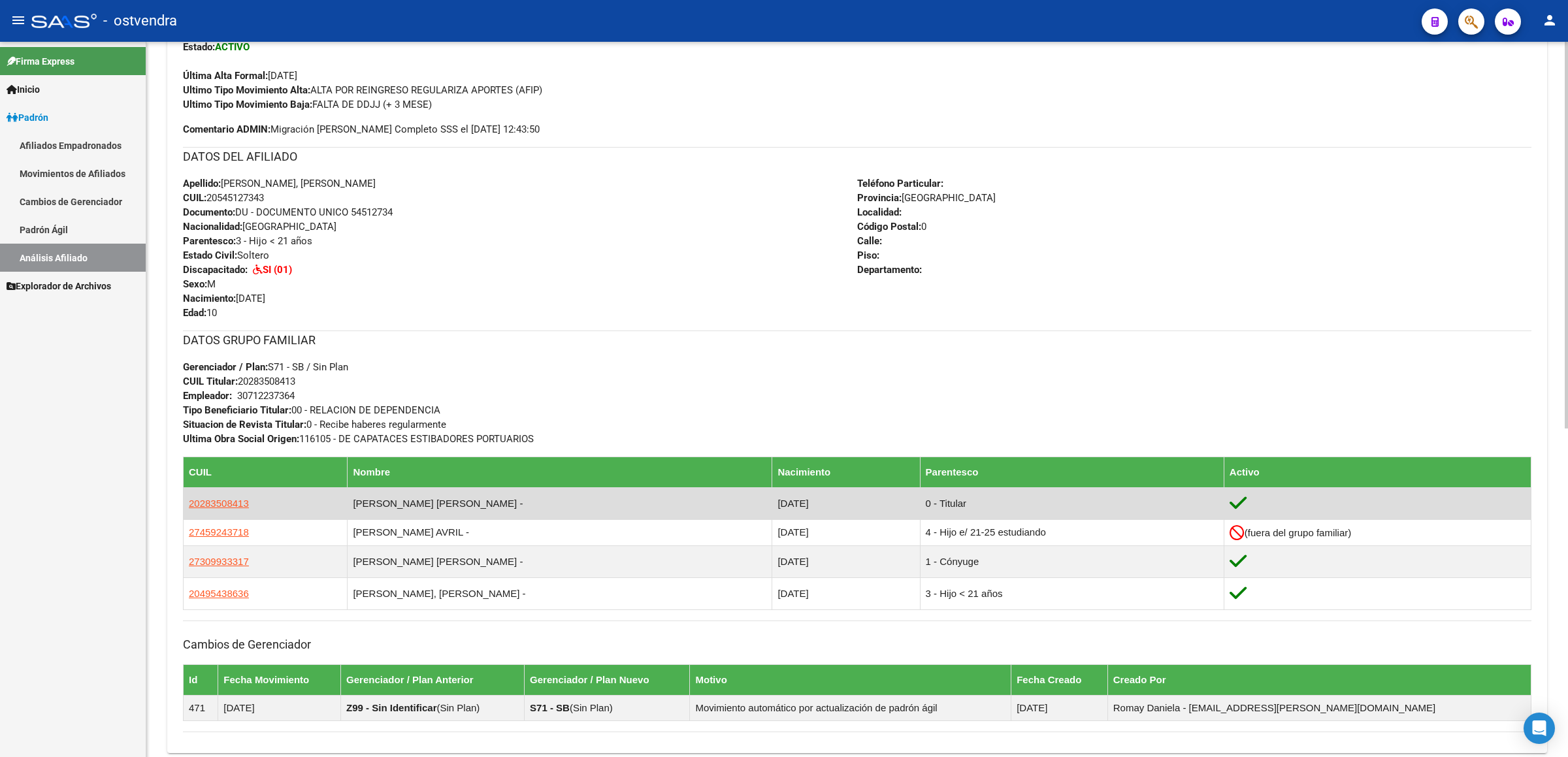
click at [449, 508] on td "[PERSON_NAME] [PERSON_NAME] -" at bounding box center [560, 502] width 425 height 32
click at [205, 503] on span "20283508413" at bounding box center [219, 503] width 60 height 11
